Goal: Information Seeking & Learning: Check status

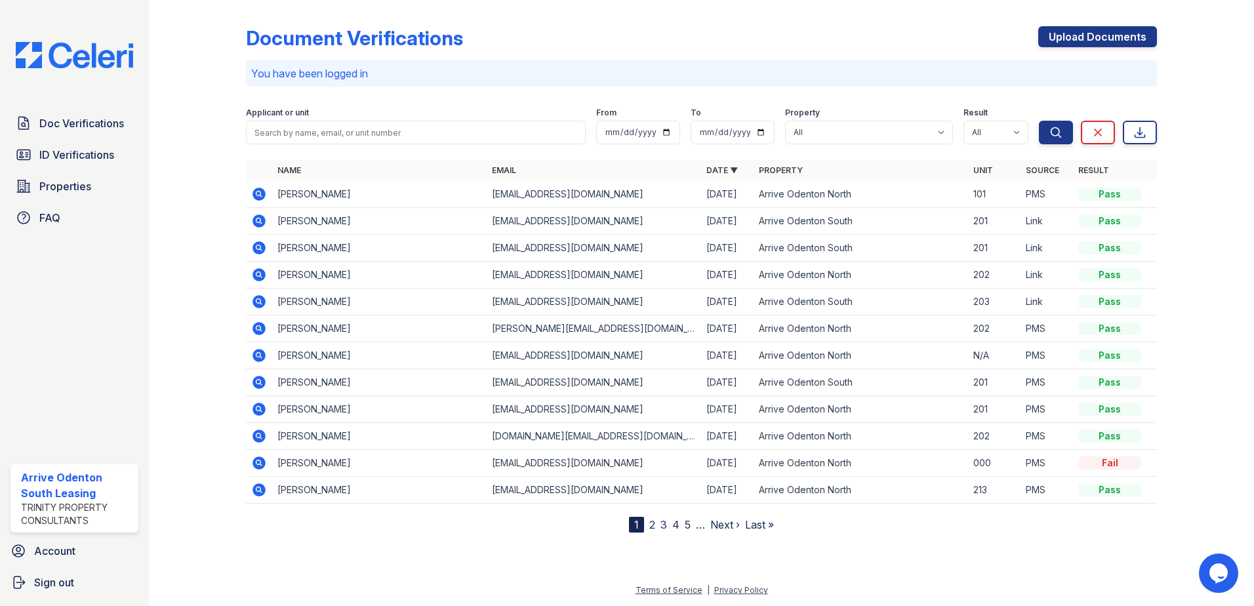
click at [360, 71] on p "You have been logged in" at bounding box center [701, 74] width 900 height 16
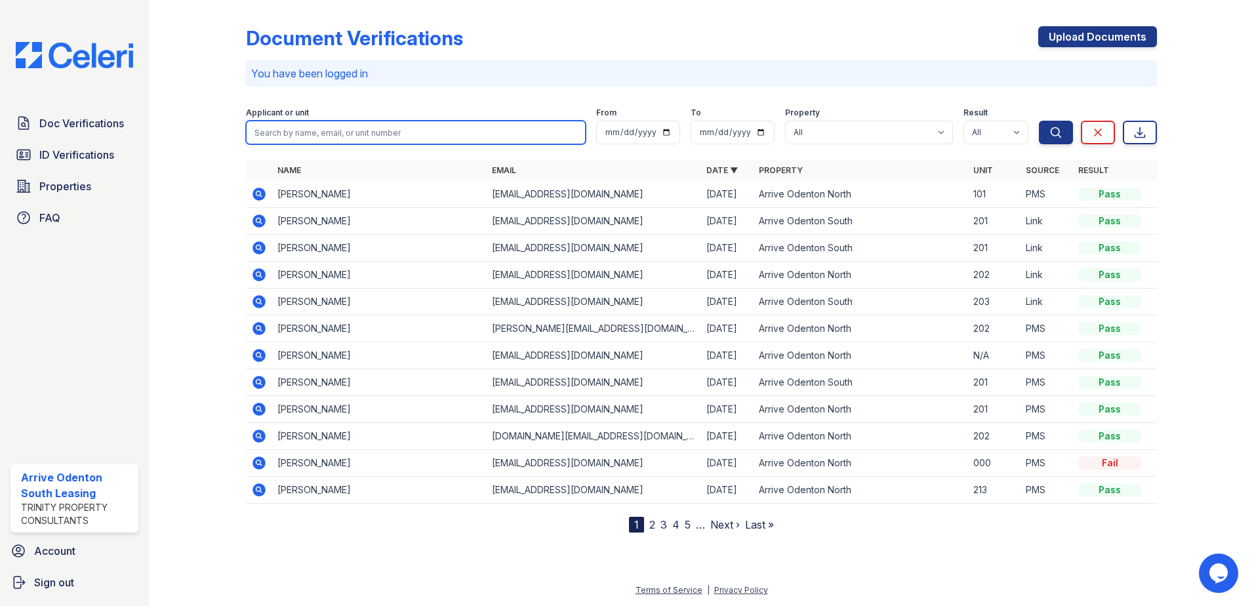
click at [335, 128] on input "search" at bounding box center [416, 133] width 340 height 24
type input "pia"
click at [1039, 121] on button "Search" at bounding box center [1056, 133] width 34 height 24
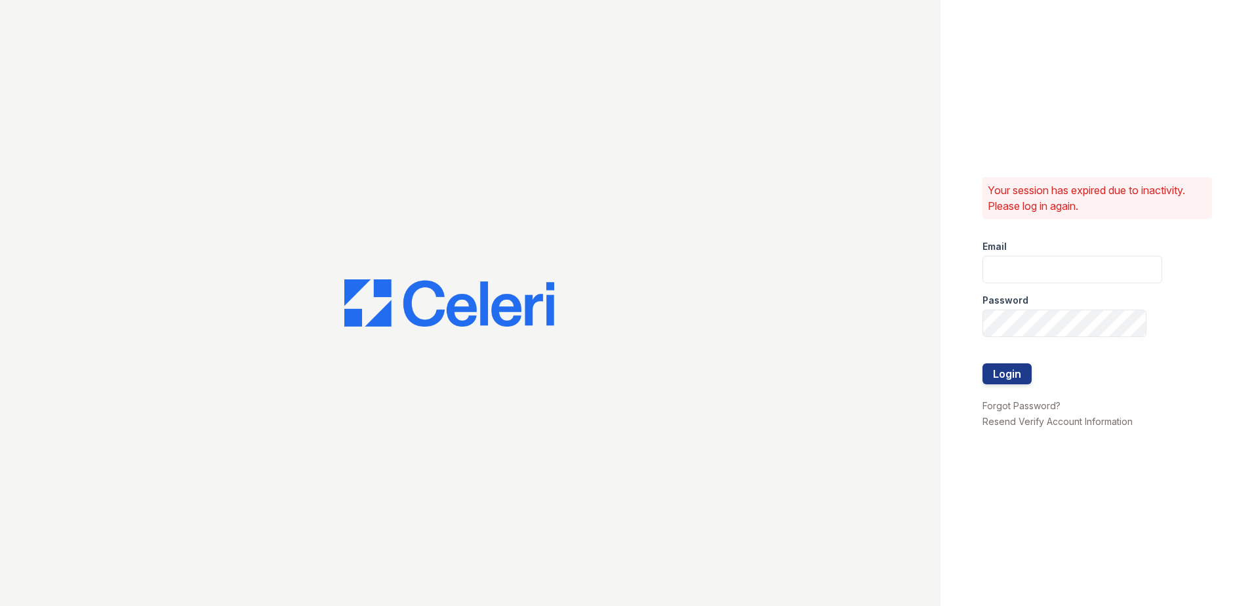
type input "[EMAIL_ADDRESS][DOMAIN_NAME]"
click at [1005, 386] on div at bounding box center [1072, 390] width 180 height 13
click at [1007, 373] on button "Login" at bounding box center [1006, 373] width 49 height 21
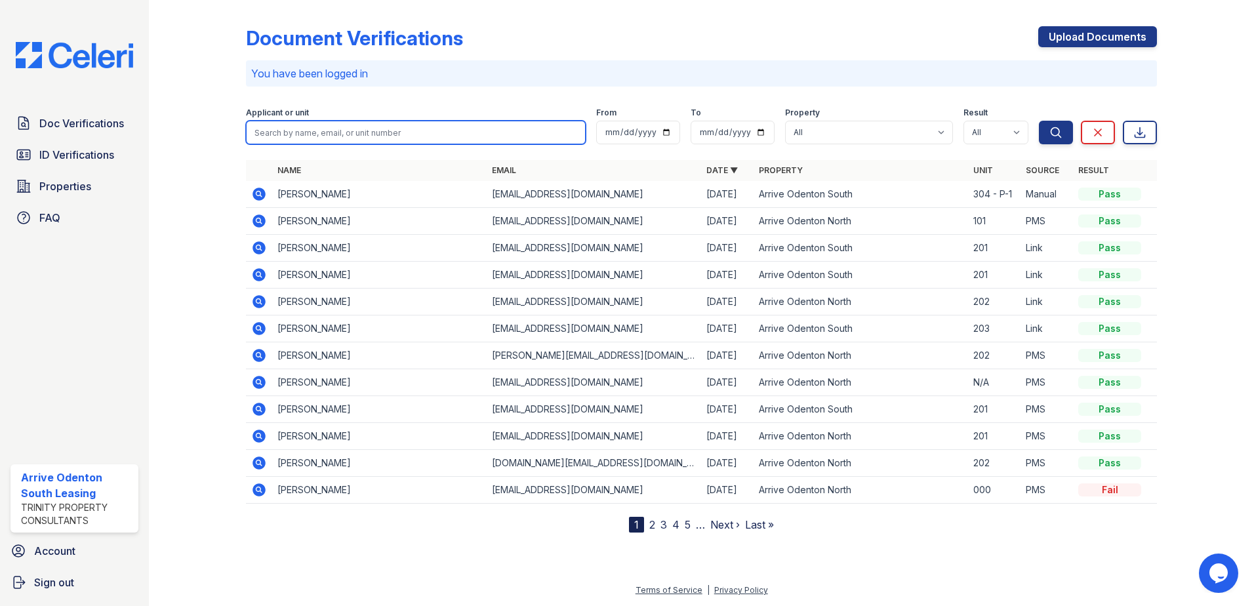
click at [458, 130] on input "search" at bounding box center [416, 133] width 340 height 24
type input "pia"
click at [1039, 121] on button "Search" at bounding box center [1056, 133] width 34 height 24
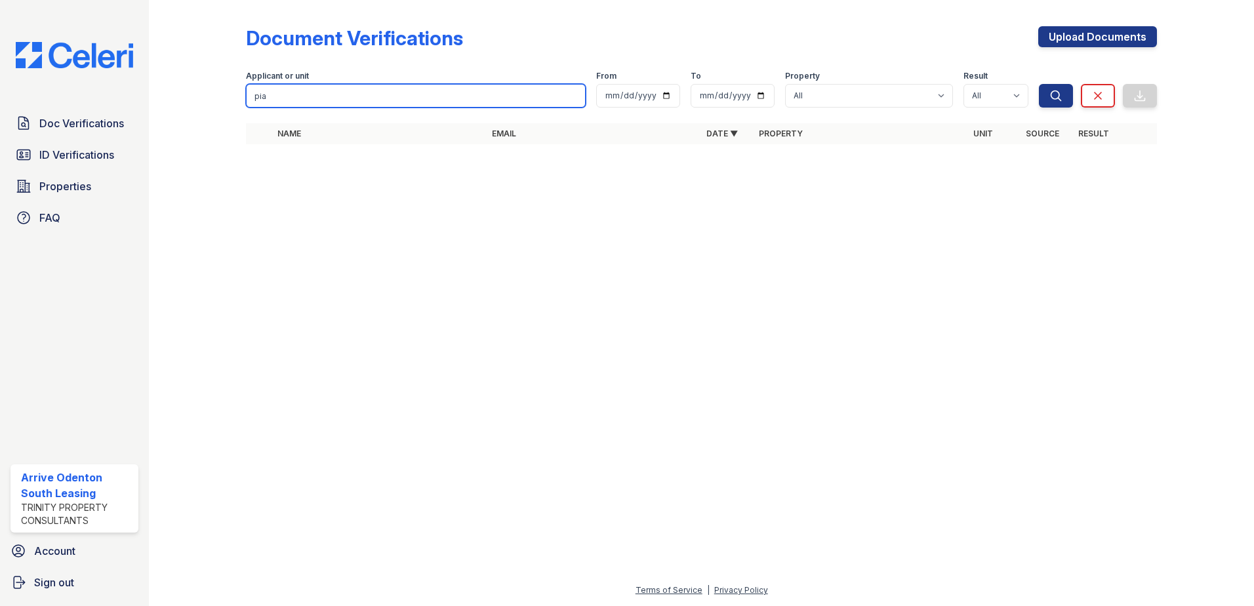
drag, startPoint x: 333, startPoint y: 93, endPoint x: 106, endPoint y: 96, distance: 226.9
click at [106, 96] on div "Doc Verifications ID Verifications Properties FAQ Arrive Odenton South Leasing …" at bounding box center [627, 303] width 1254 height 606
